Goal: Task Accomplishment & Management: Manage account settings

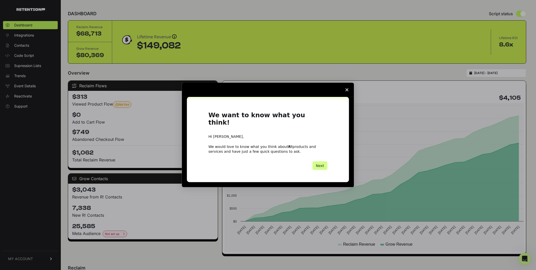
click at [347, 91] on span "Close survey" at bounding box center [347, 90] width 14 height 14
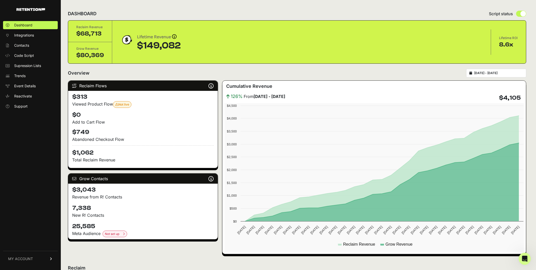
click at [43, 248] on div "Dashboard Integrations Contacts Code Script Supression Lists Trends Event Detai…" at bounding box center [30, 142] width 61 height 253
click at [42, 252] on link "MY ACCOUNT" at bounding box center [30, 258] width 55 height 15
click at [31, 239] on link "Billing" at bounding box center [30, 242] width 55 height 8
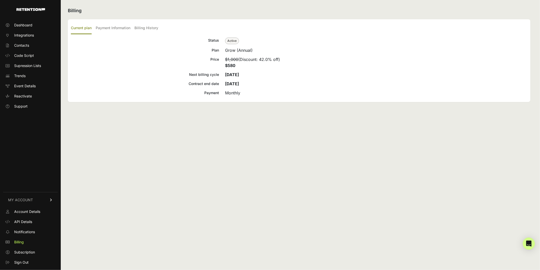
drag, startPoint x: 235, startPoint y: 67, endPoint x: 224, endPoint y: 63, distance: 11.1
click at [224, 63] on div "Price $1,000 (Discount: 42.0% off) $580" at bounding box center [299, 62] width 457 height 12
click at [27, 261] on span "Sign Out" at bounding box center [21, 261] width 14 height 5
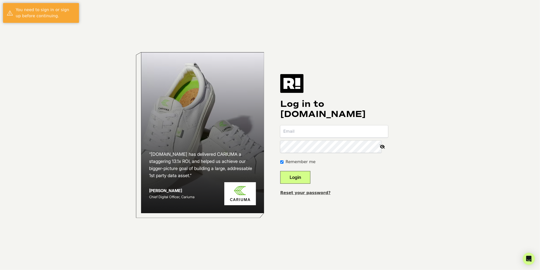
type input "masoncohenmc+1@gmail.com"
